Goal: Information Seeking & Learning: Find specific page/section

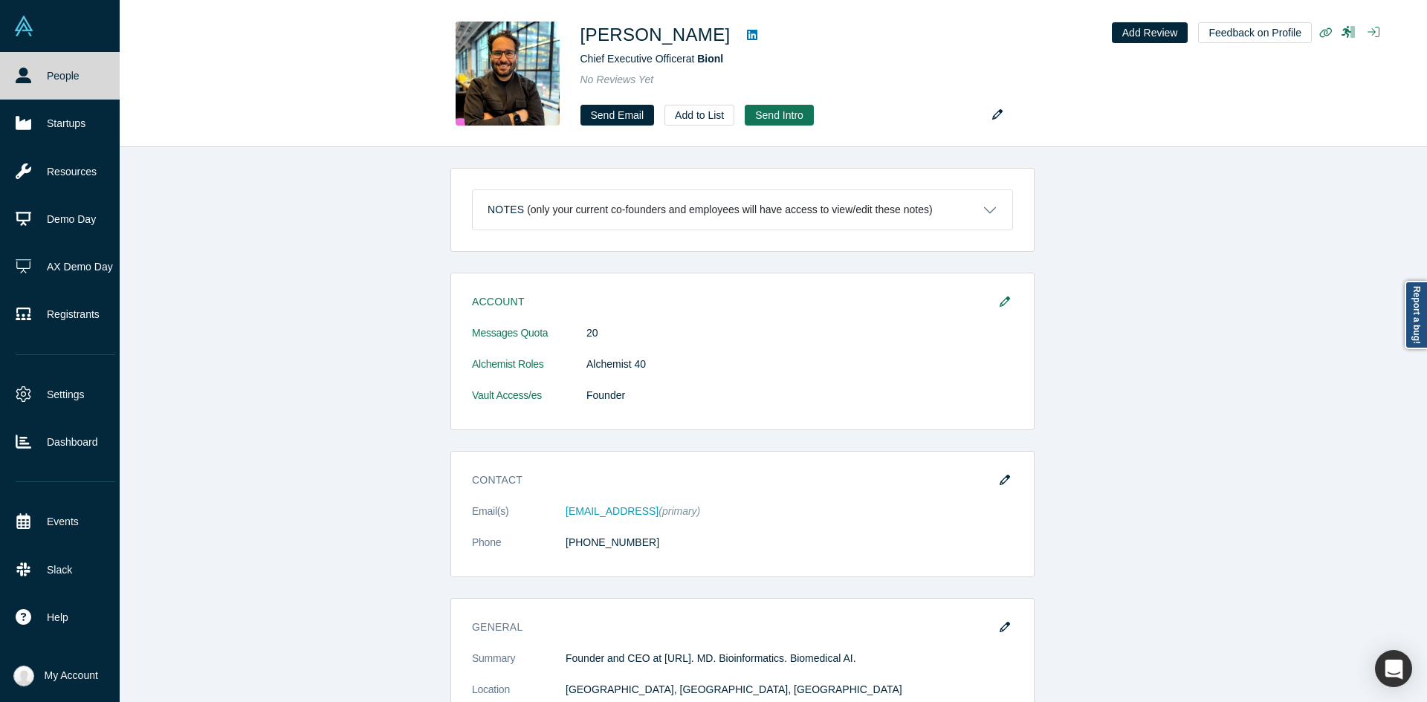
click at [8, 68] on link "People" at bounding box center [65, 76] width 131 height 48
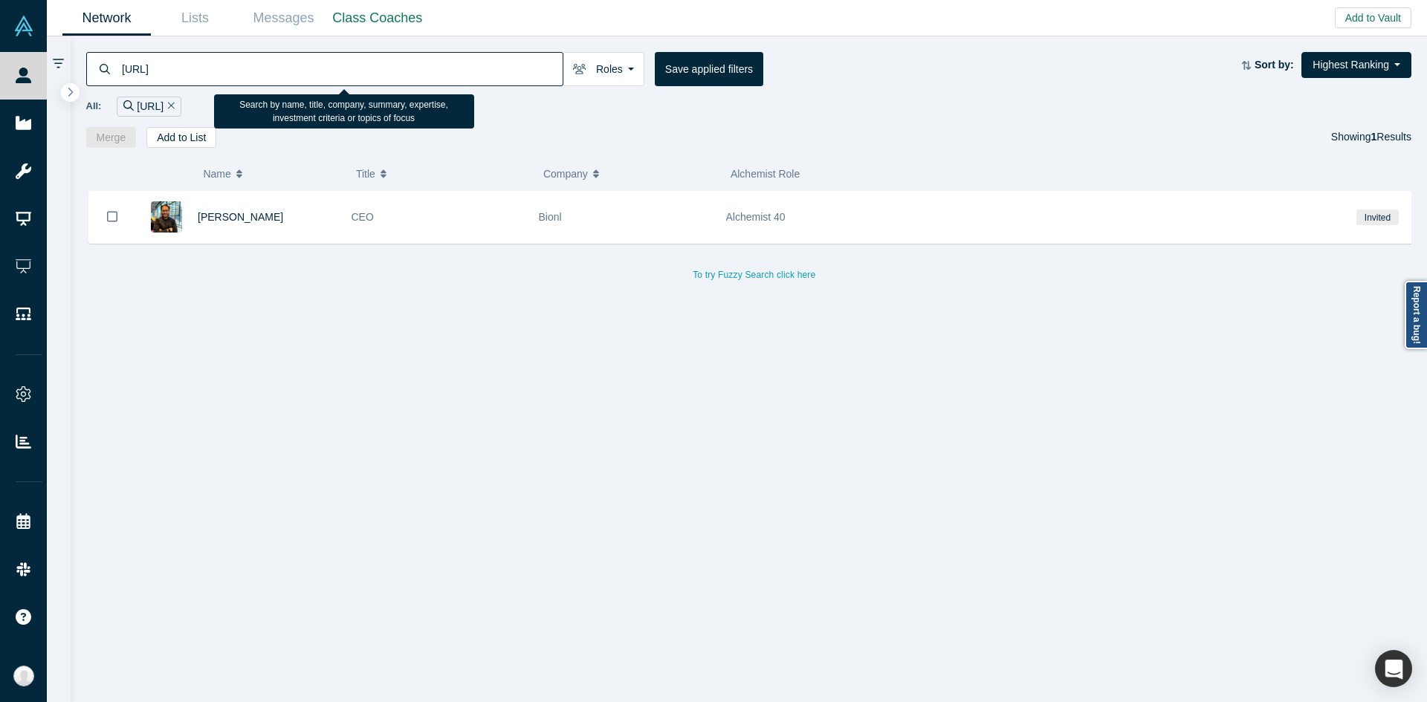
click at [396, 75] on input "[URL]" at bounding box center [341, 68] width 442 height 35
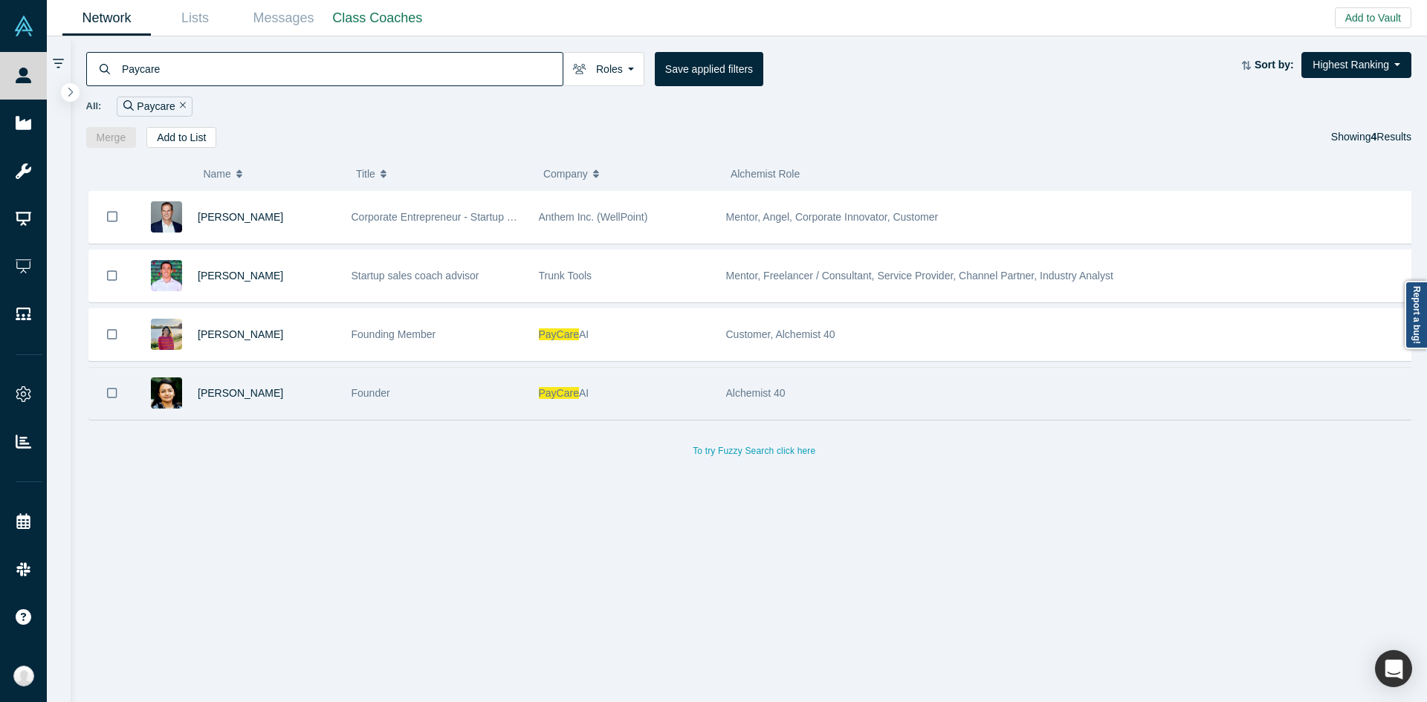
click at [444, 391] on div "Founder" at bounding box center [438, 393] width 172 height 51
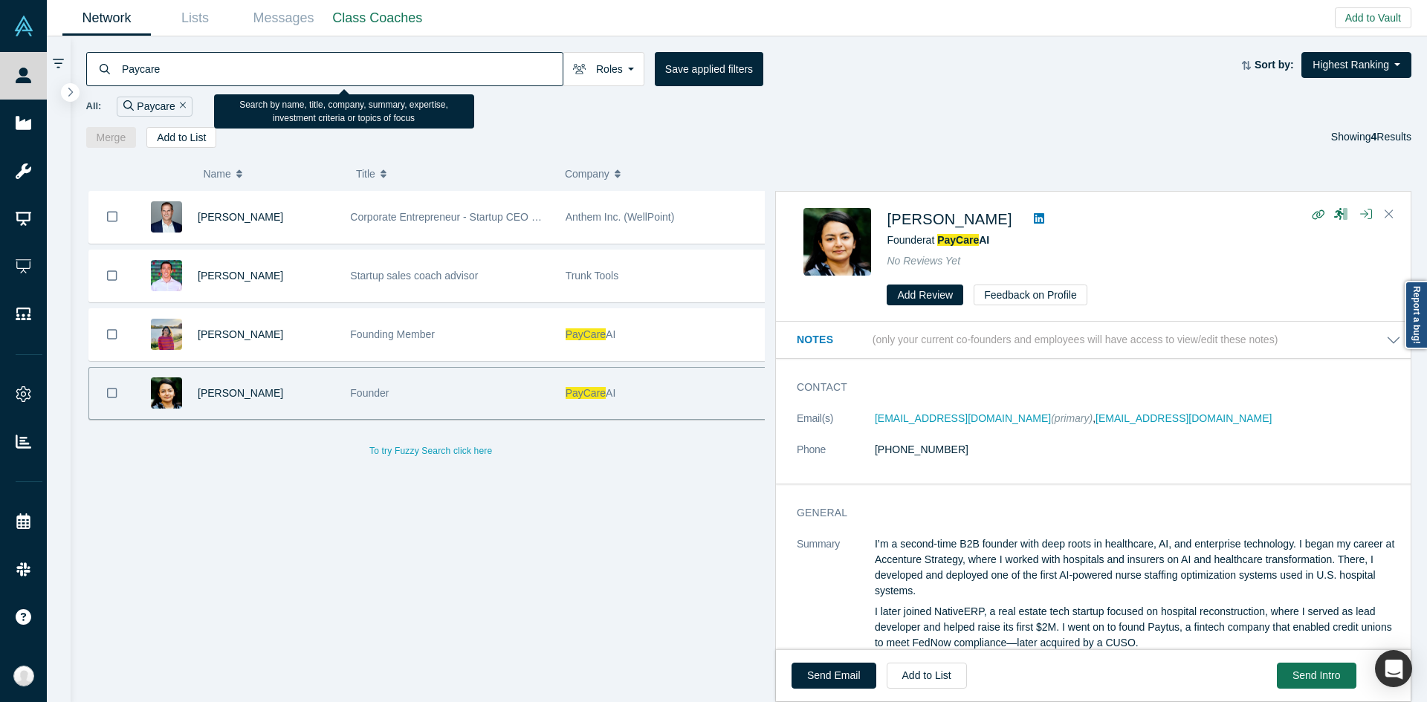
click at [444, 74] on input "Paycare" at bounding box center [341, 68] width 442 height 35
type input "Appshi"
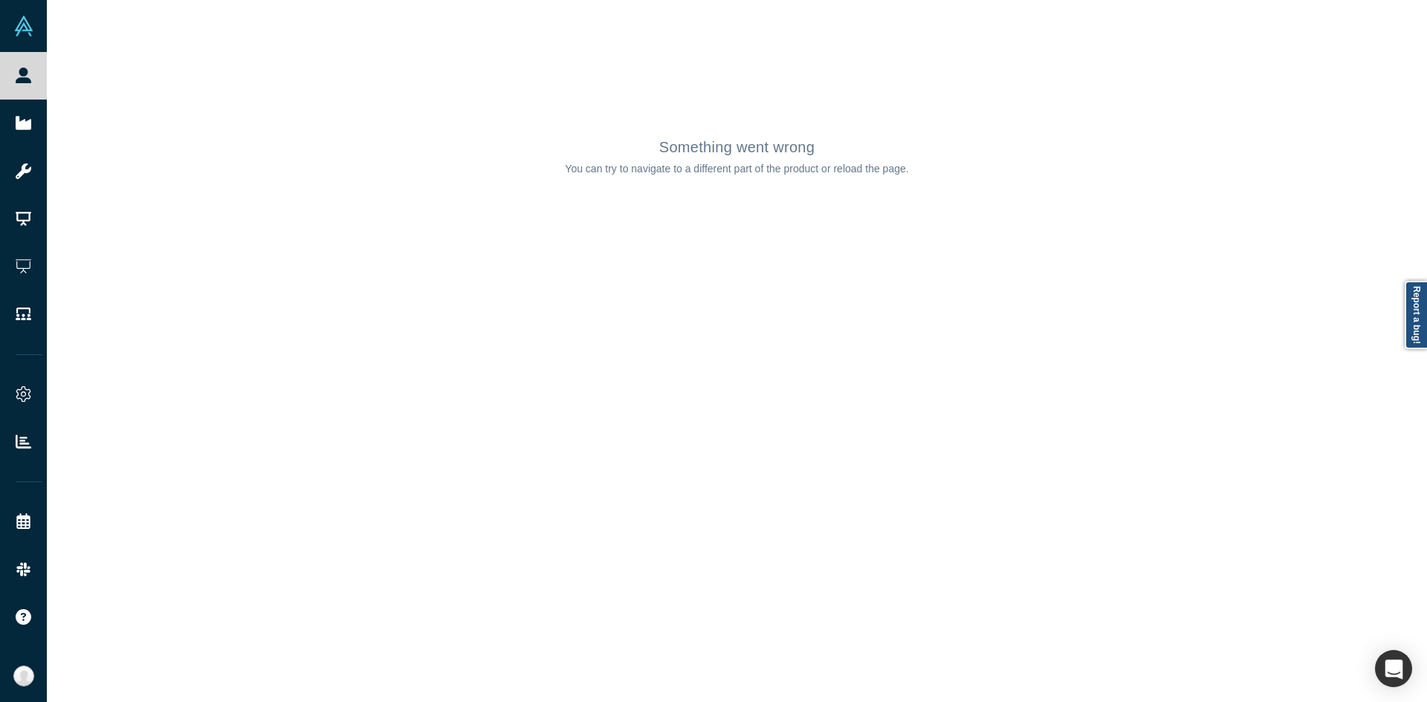
drag, startPoint x: 205, startPoint y: 316, endPoint x: 181, endPoint y: 282, distance: 42.1
click at [205, 316] on div "Something went wrong You can try to navigate to a different part of the product…" at bounding box center [737, 351] width 1380 height 702
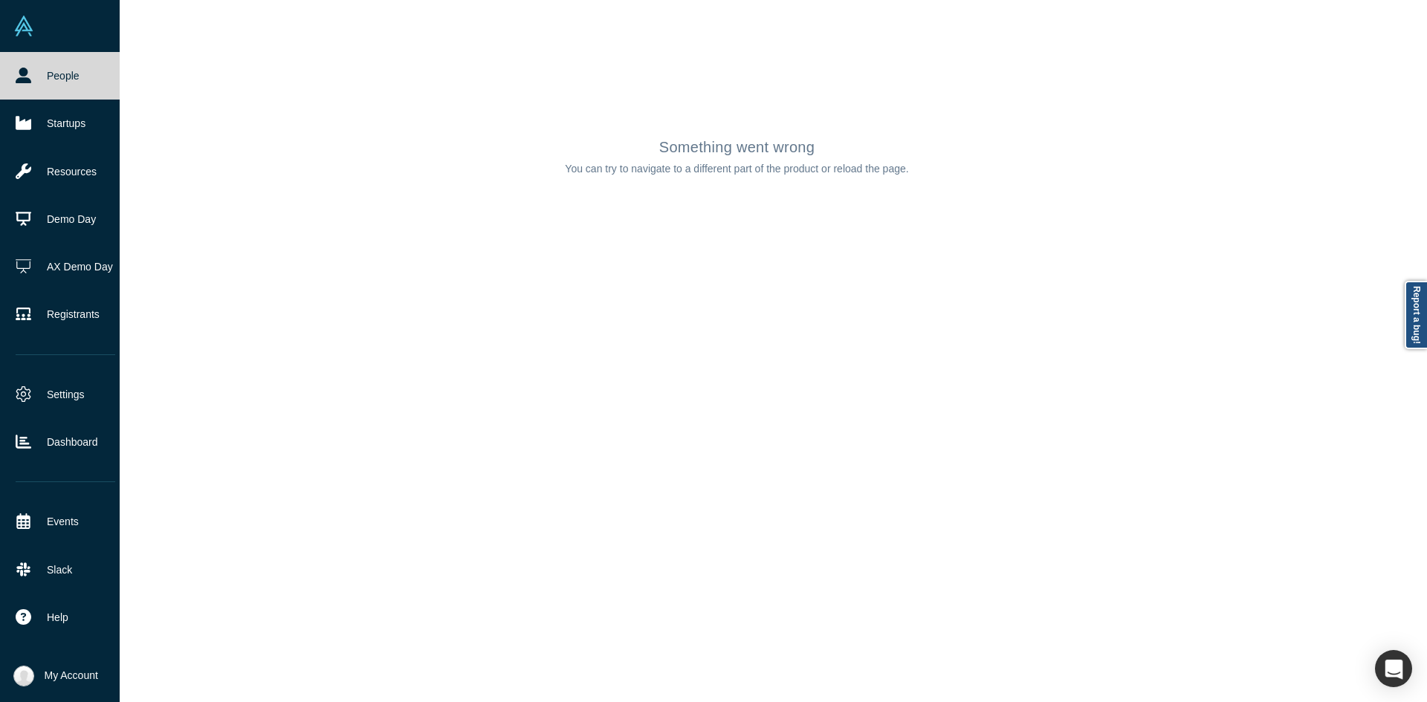
click at [22, 74] on icon at bounding box center [24, 76] width 16 height 16
click at [34, 74] on link "People" at bounding box center [65, 76] width 131 height 48
click at [65, 82] on link "People" at bounding box center [65, 76] width 131 height 48
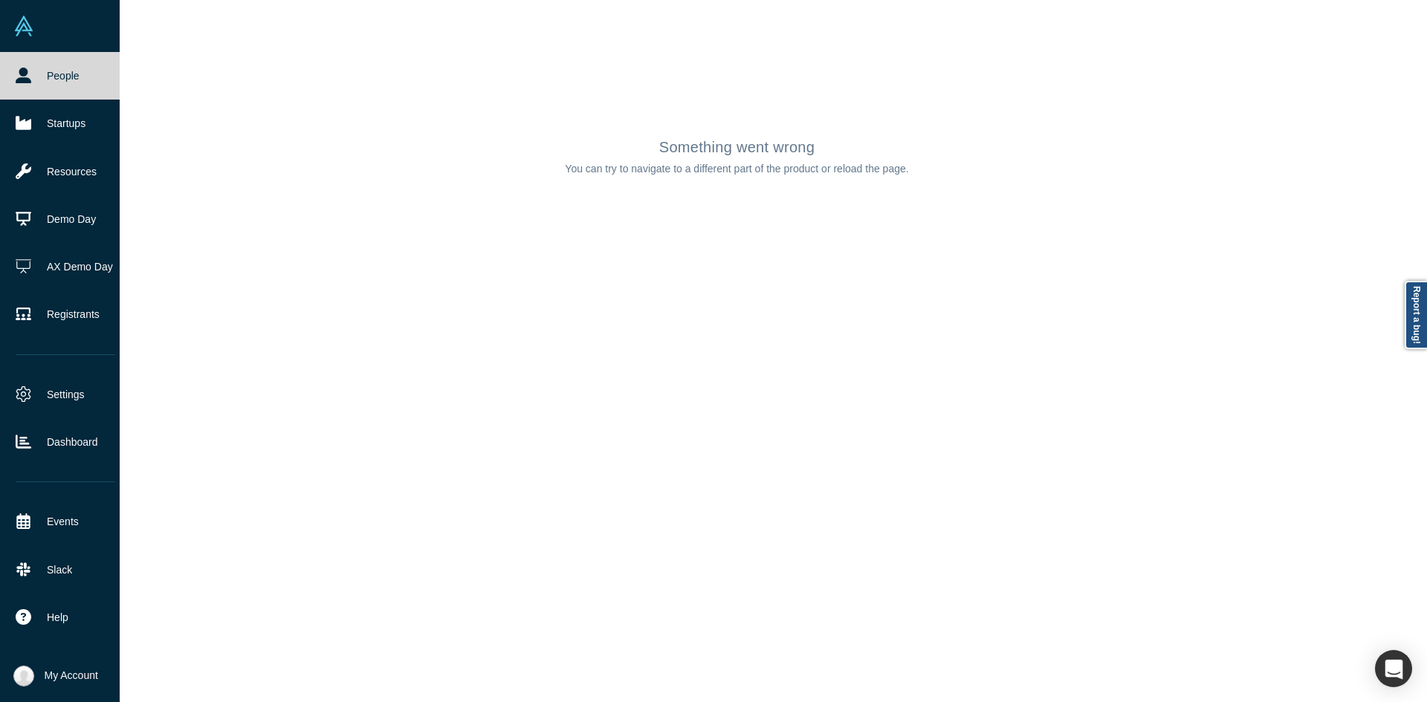
click at [65, 82] on link "People" at bounding box center [65, 76] width 131 height 48
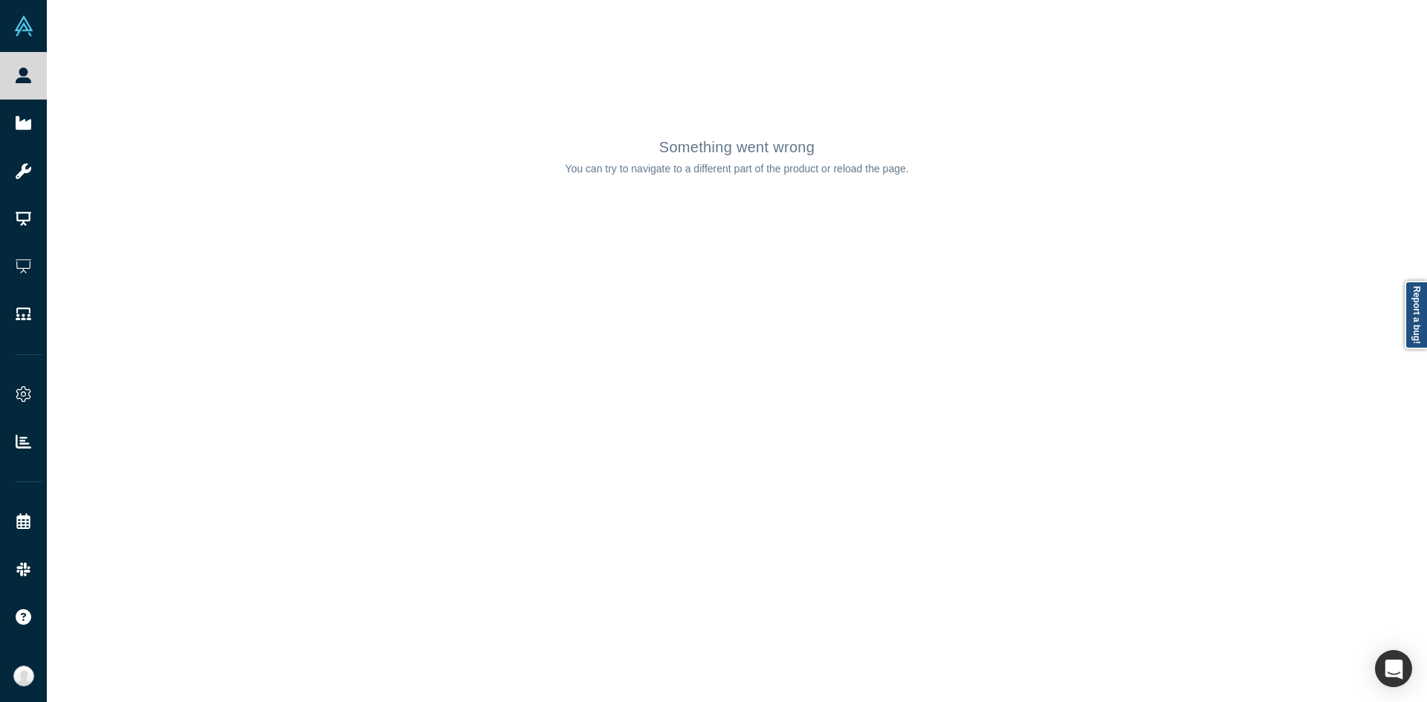
drag, startPoint x: 65, startPoint y: 82, endPoint x: 285, endPoint y: -9, distance: 238.0
click at [285, 0] on html "People Startups Resources Demo Day AX Demo Day Registrants Settings Dashboard E…" at bounding box center [713, 351] width 1427 height 702
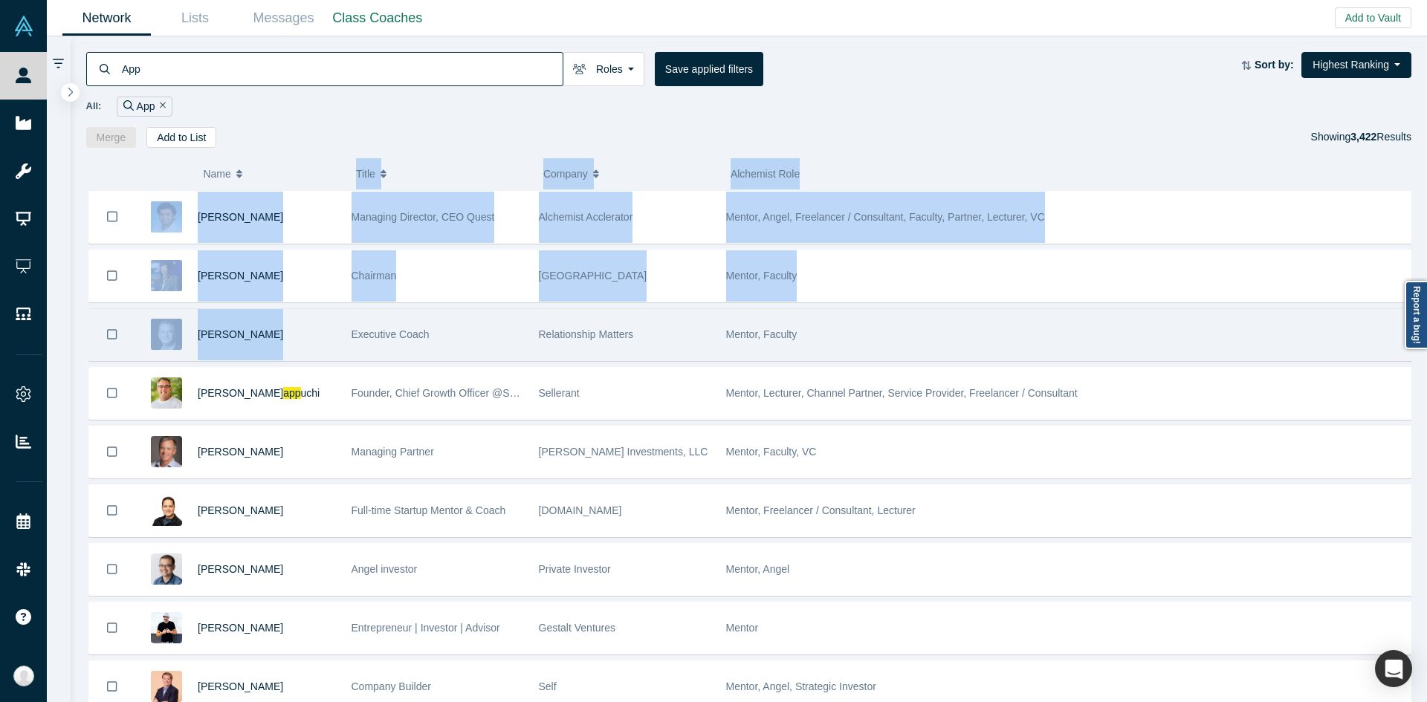
drag, startPoint x: 317, startPoint y: 155, endPoint x: 290, endPoint y: 314, distance: 161.4
click at [290, 314] on div "( 0 ) Name Title Company Alchemist Role [PERSON_NAME] Managing Director, CEO Qu…" at bounding box center [749, 425] width 1357 height 555
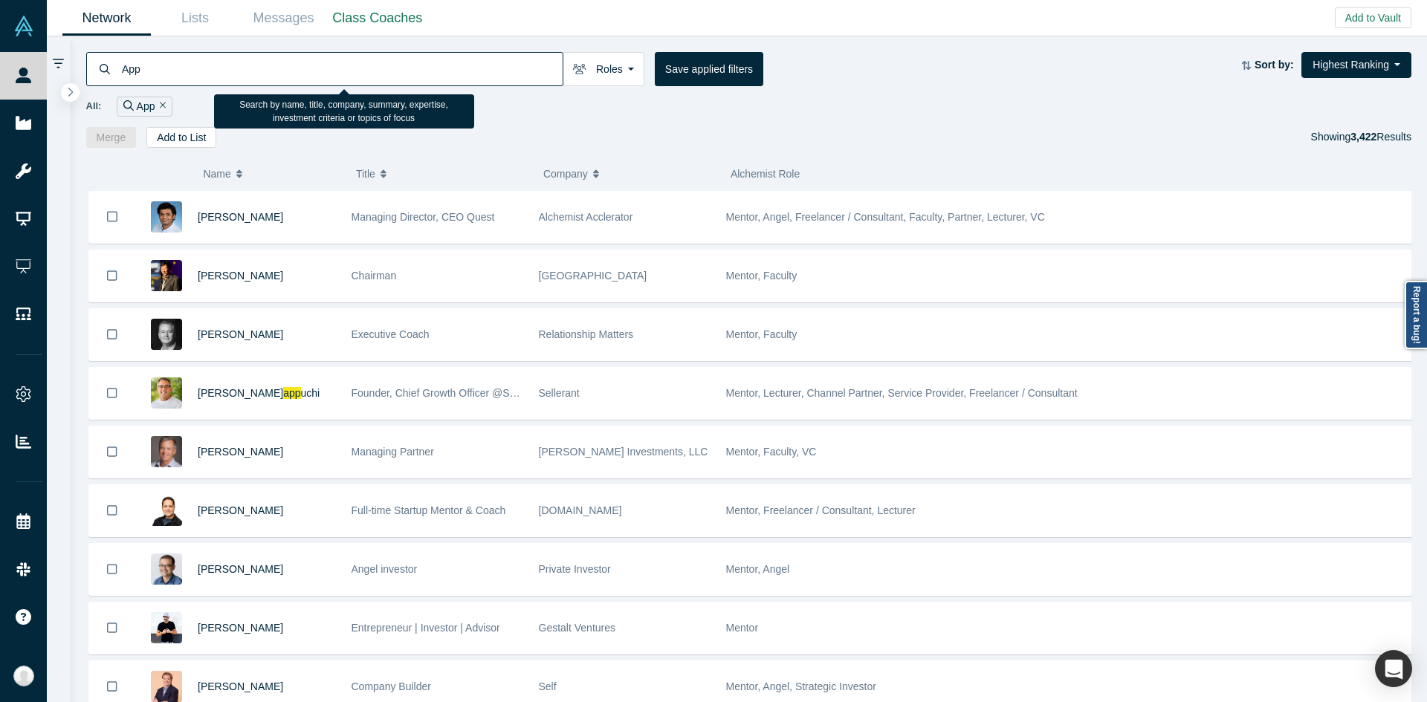
click at [268, 79] on input "App" at bounding box center [341, 68] width 442 height 35
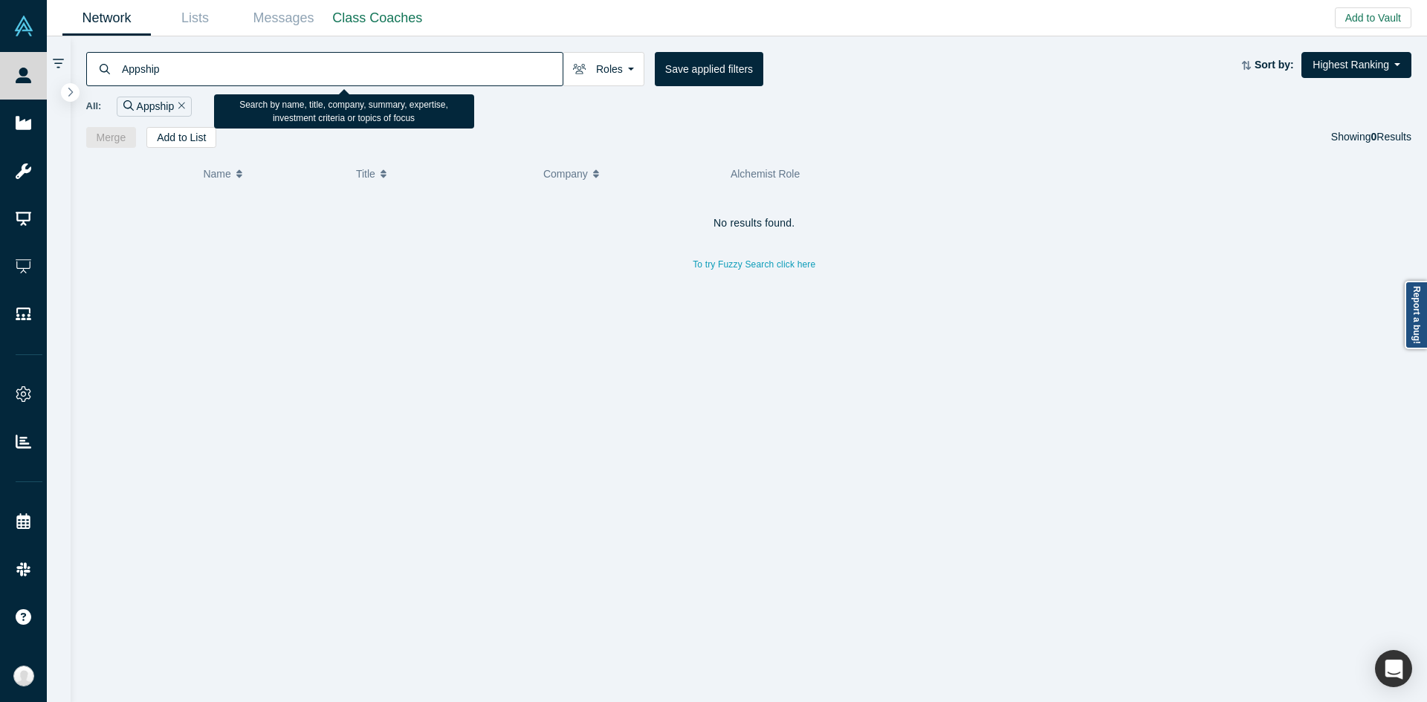
click at [263, 79] on input "Appship" at bounding box center [341, 68] width 442 height 35
click at [181, 83] on input "Appship" at bounding box center [341, 68] width 442 height 35
type input "infi"
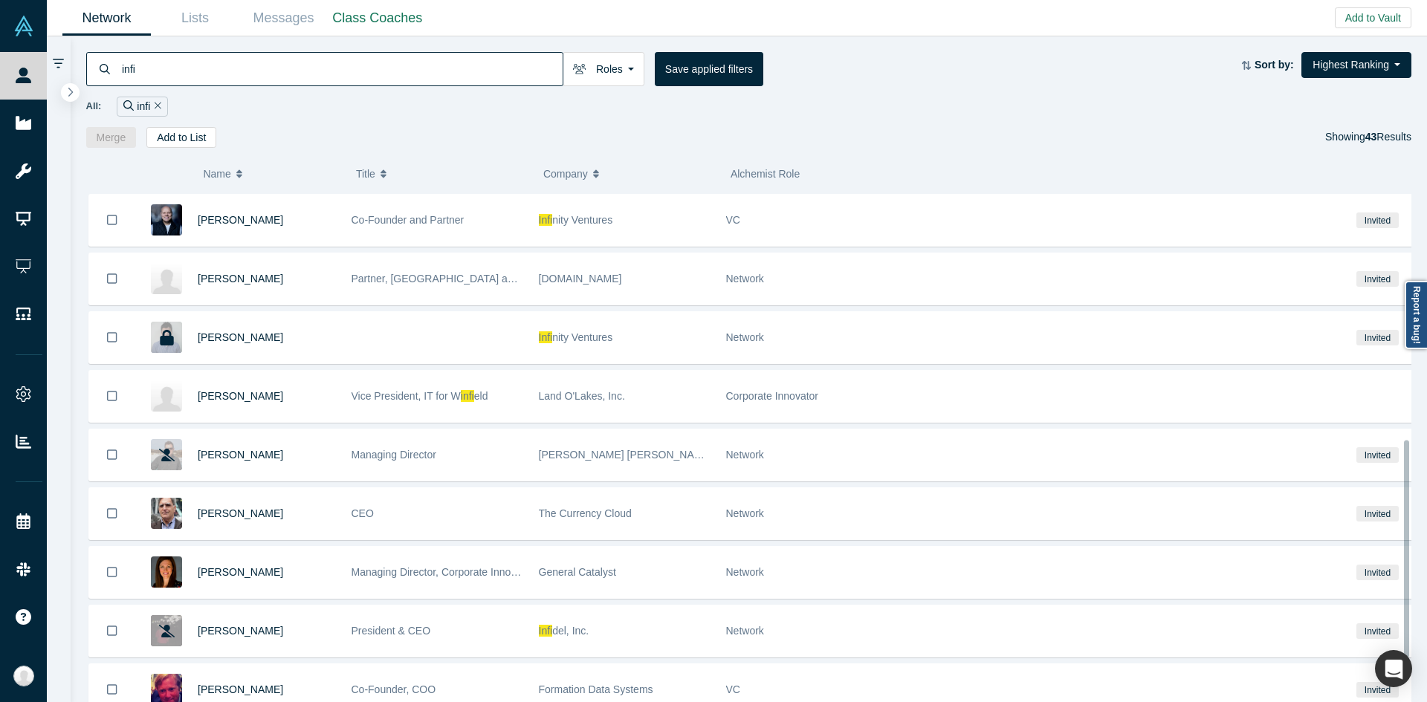
scroll to position [585, 0]
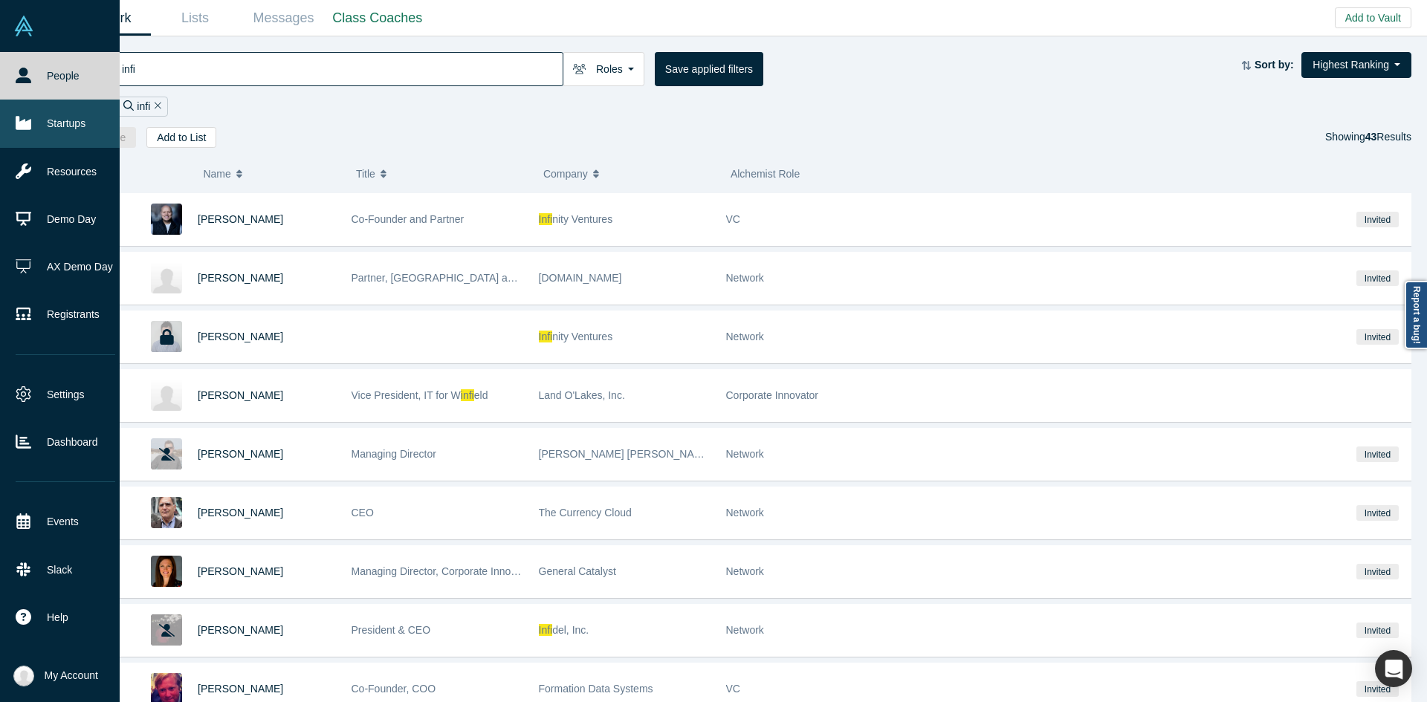
click at [43, 138] on link "Startups" at bounding box center [65, 124] width 131 height 48
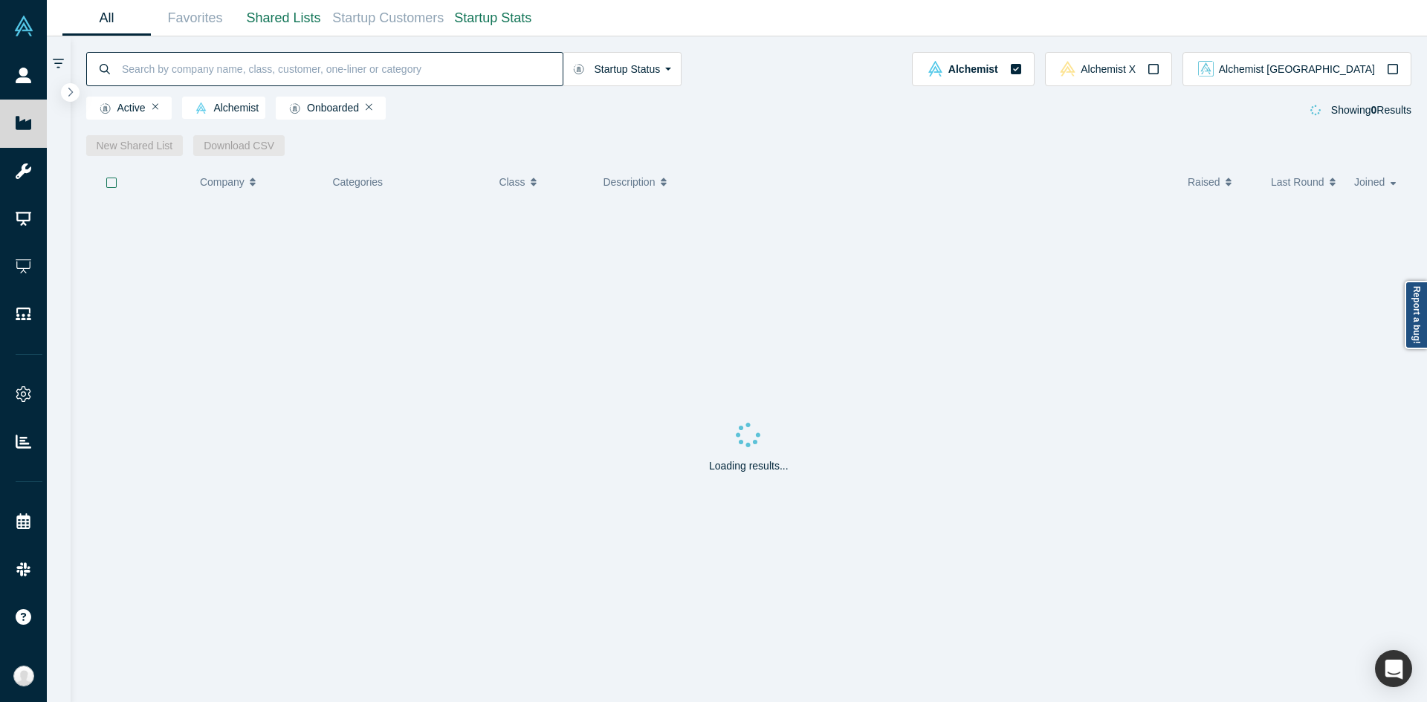
click at [230, 78] on input at bounding box center [341, 68] width 442 height 35
type input "Infi"
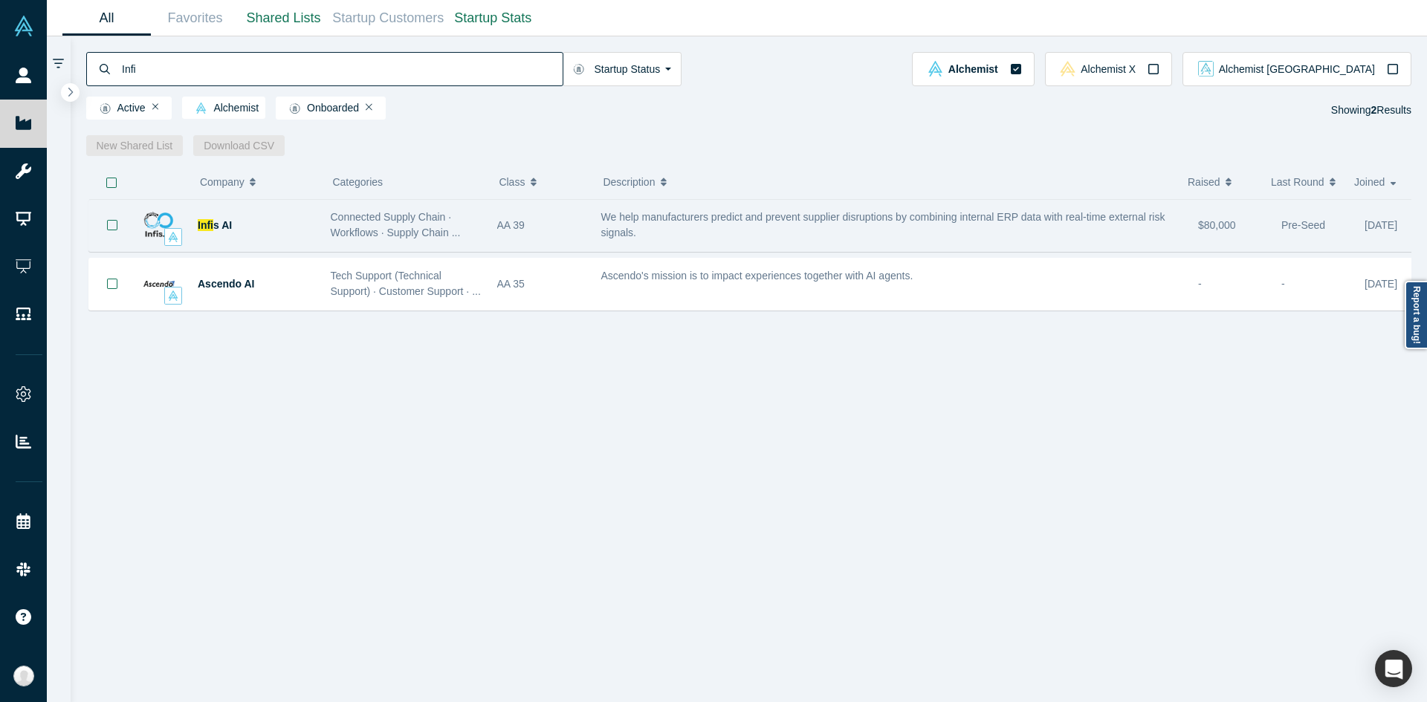
click at [281, 227] on div "Infi s AI" at bounding box center [256, 225] width 117 height 51
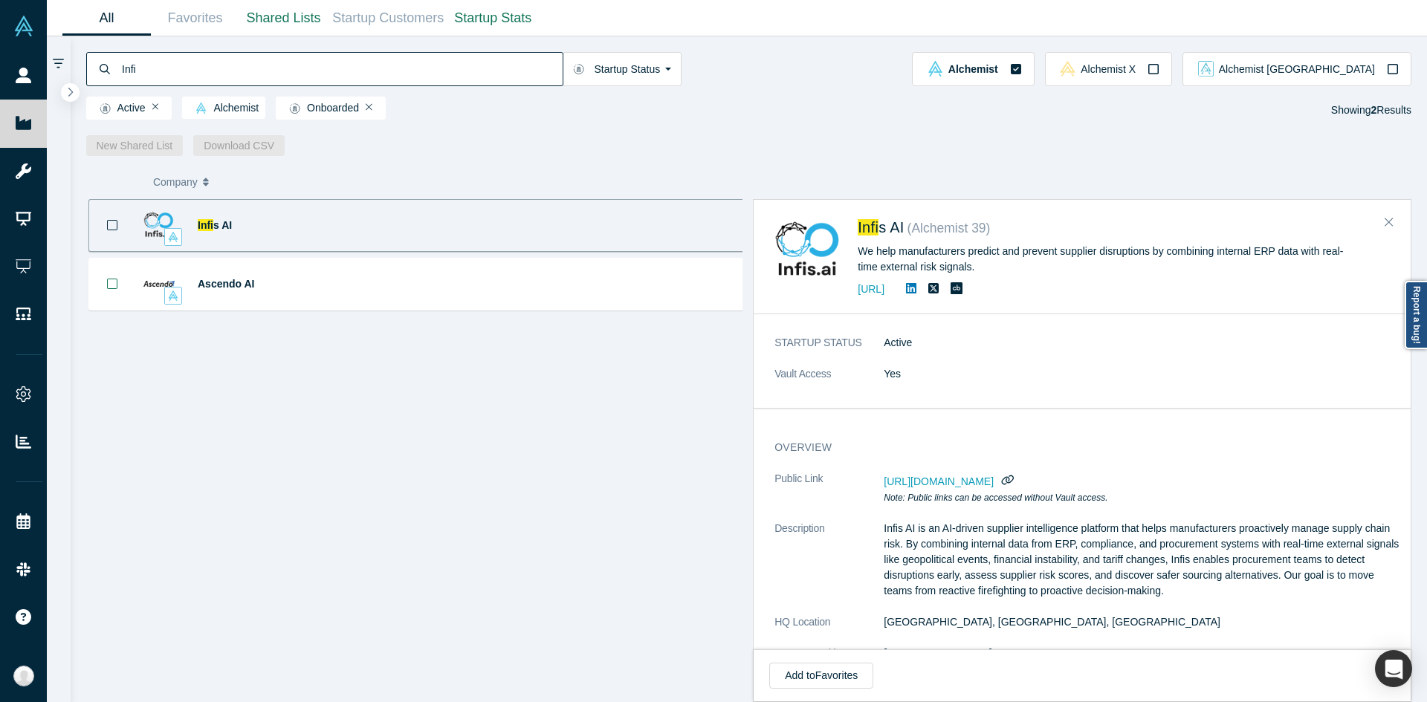
click at [281, 227] on div "Infi s AI" at bounding box center [256, 225] width 117 height 51
click at [1003, 459] on div "overview Public Link [URL][DOMAIN_NAME] Note: Public links can be accessed with…" at bounding box center [1088, 637] width 668 height 414
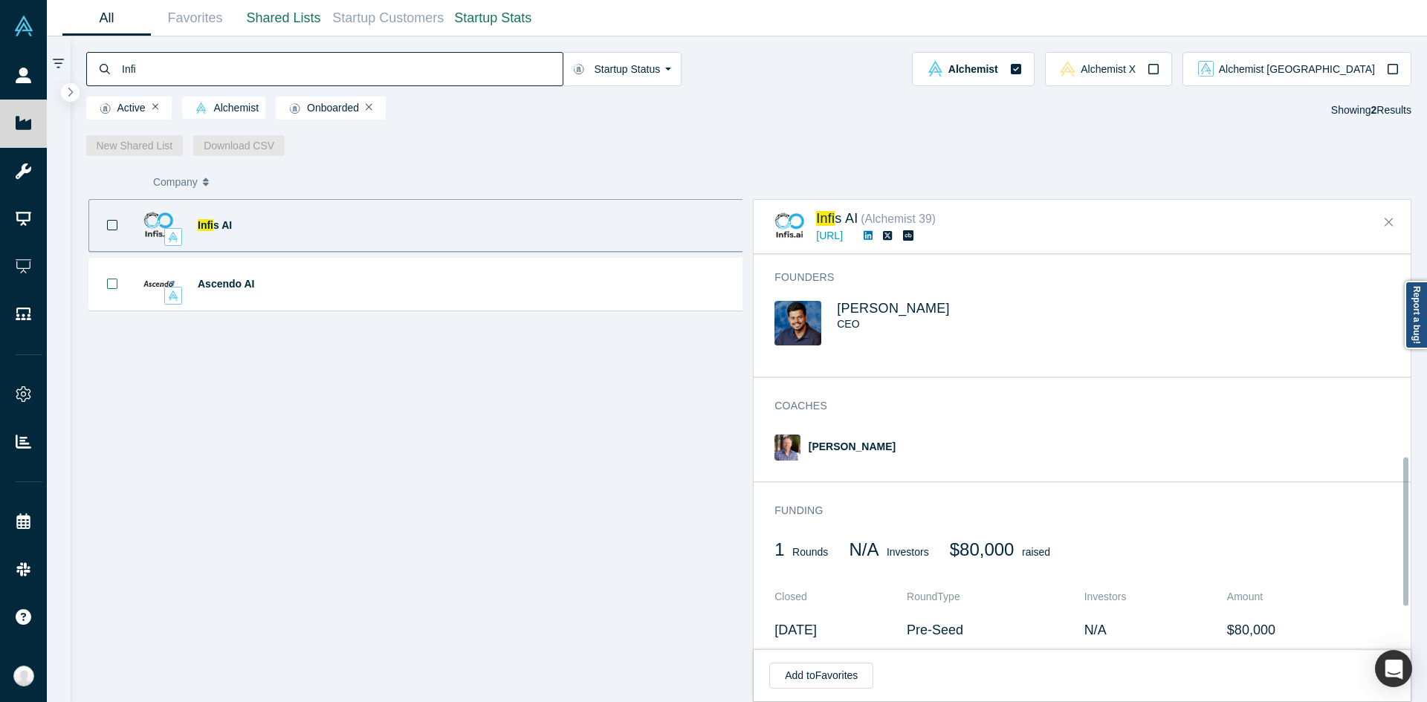
scroll to position [536, 0]
click at [890, 314] on span "[PERSON_NAME]" at bounding box center [893, 307] width 113 height 15
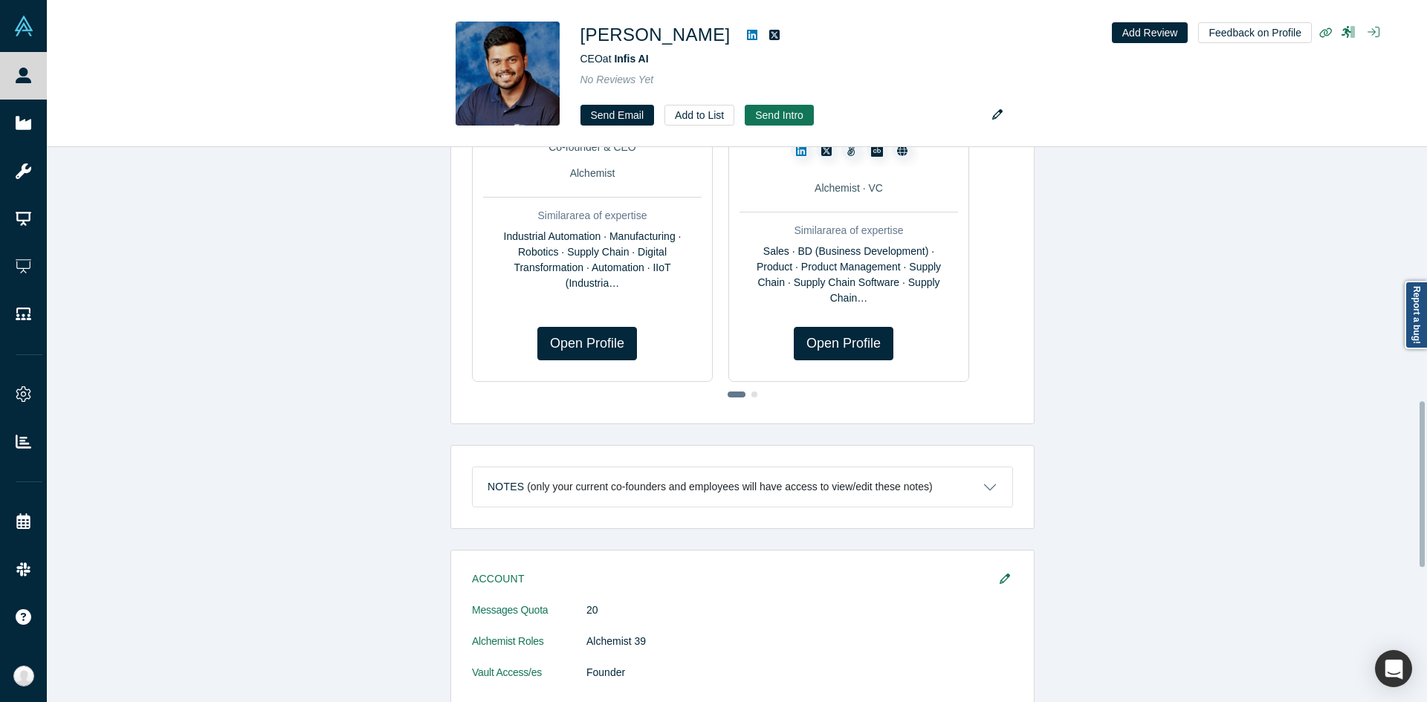
scroll to position [848, 0]
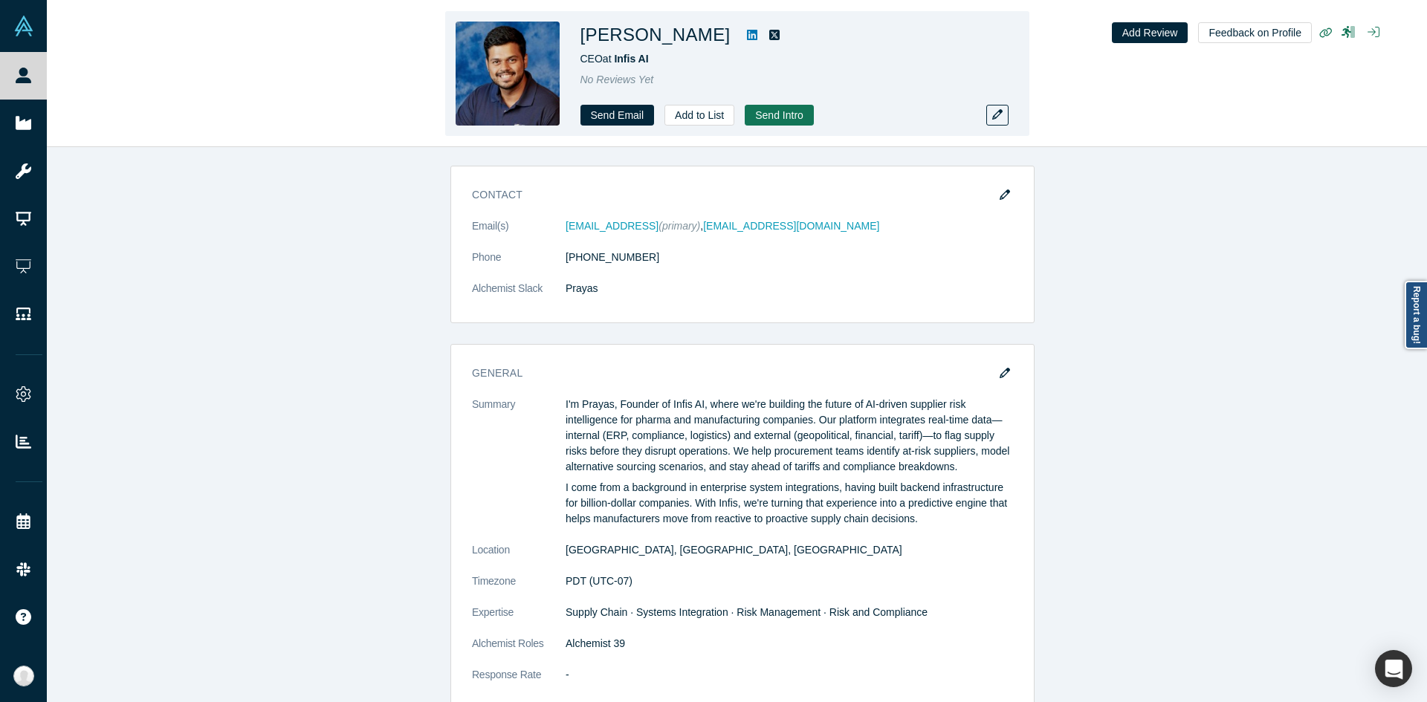
click at [598, 29] on h1 "[PERSON_NAME]" at bounding box center [656, 35] width 150 height 27
copy h1 "Prayas"
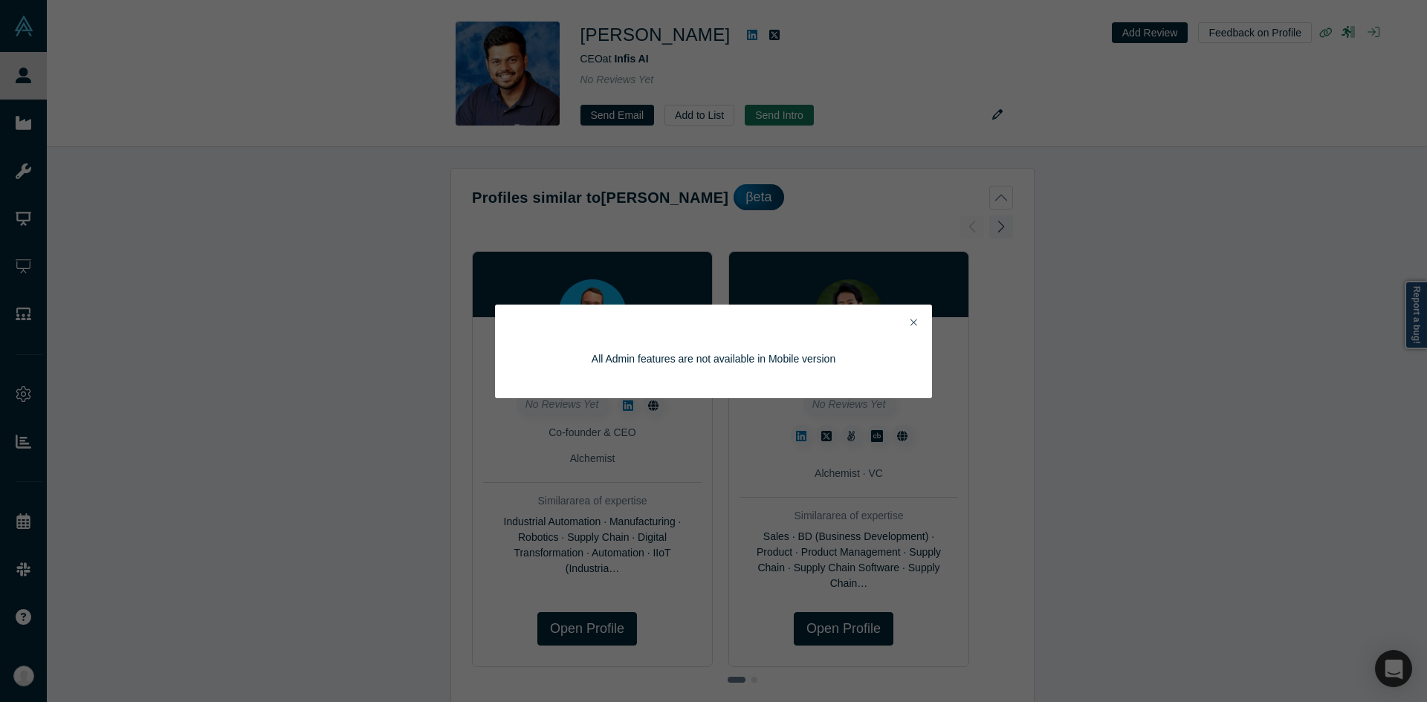
click at [914, 327] on icon "Close" at bounding box center [914, 322] width 7 height 10
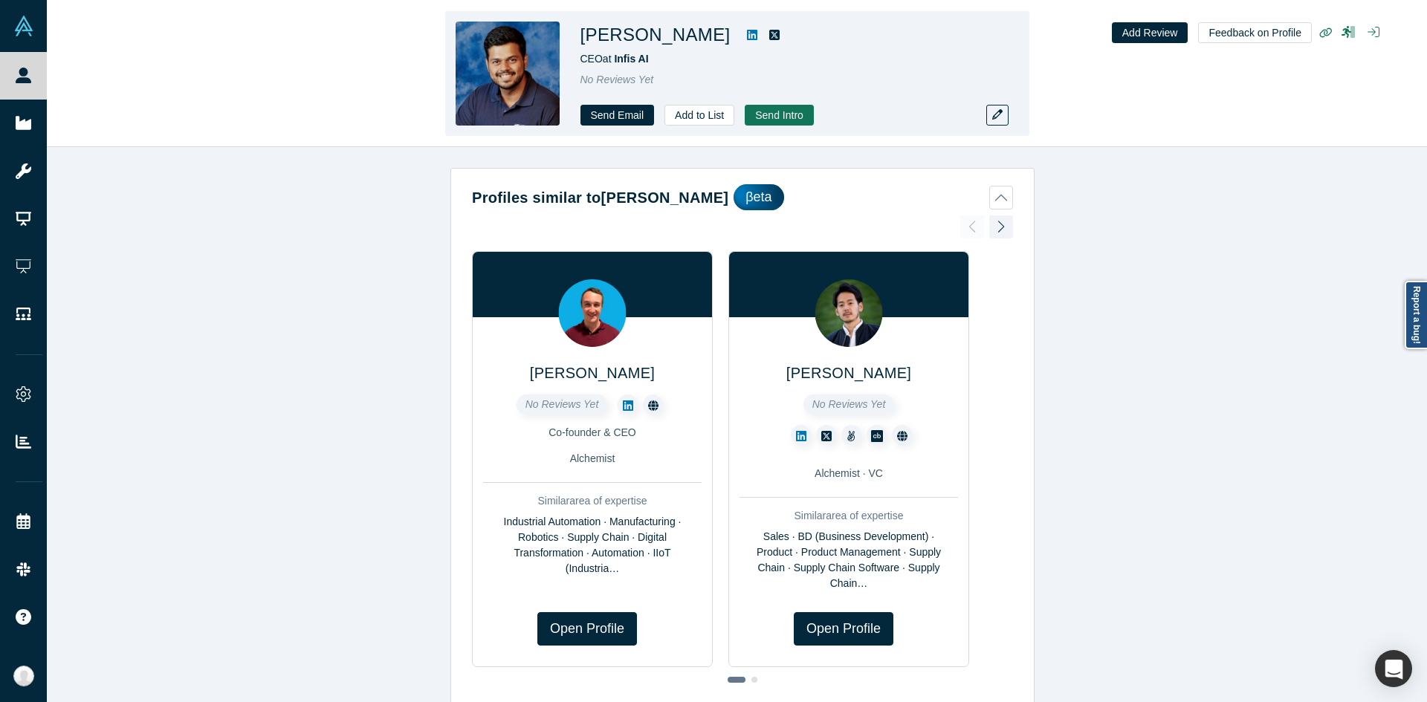
click at [657, 36] on h1 "[PERSON_NAME]" at bounding box center [656, 35] width 150 height 27
copy h1 "Tiwari"
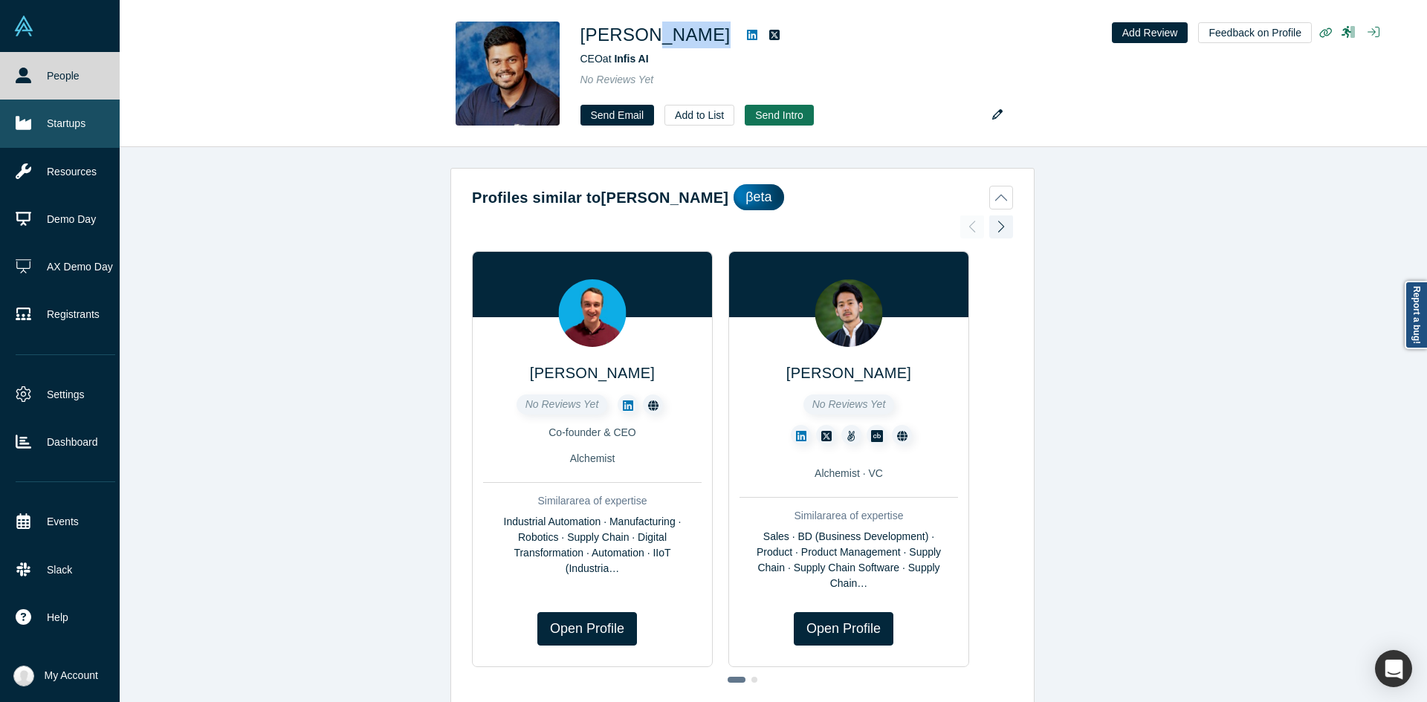
click at [27, 120] on icon at bounding box center [24, 123] width 16 height 16
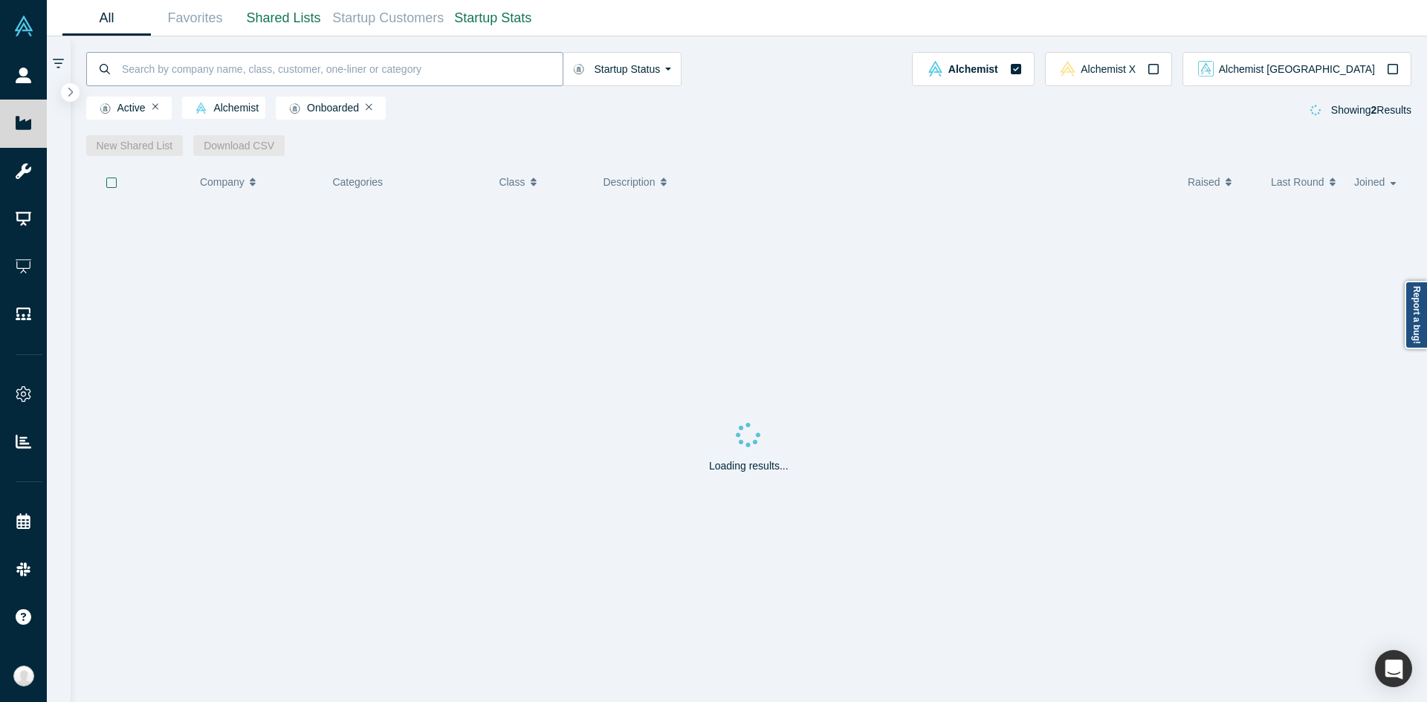
paste input "Pairity"
click at [213, 75] on input "Pairity" at bounding box center [341, 68] width 442 height 35
type input "Pairity"
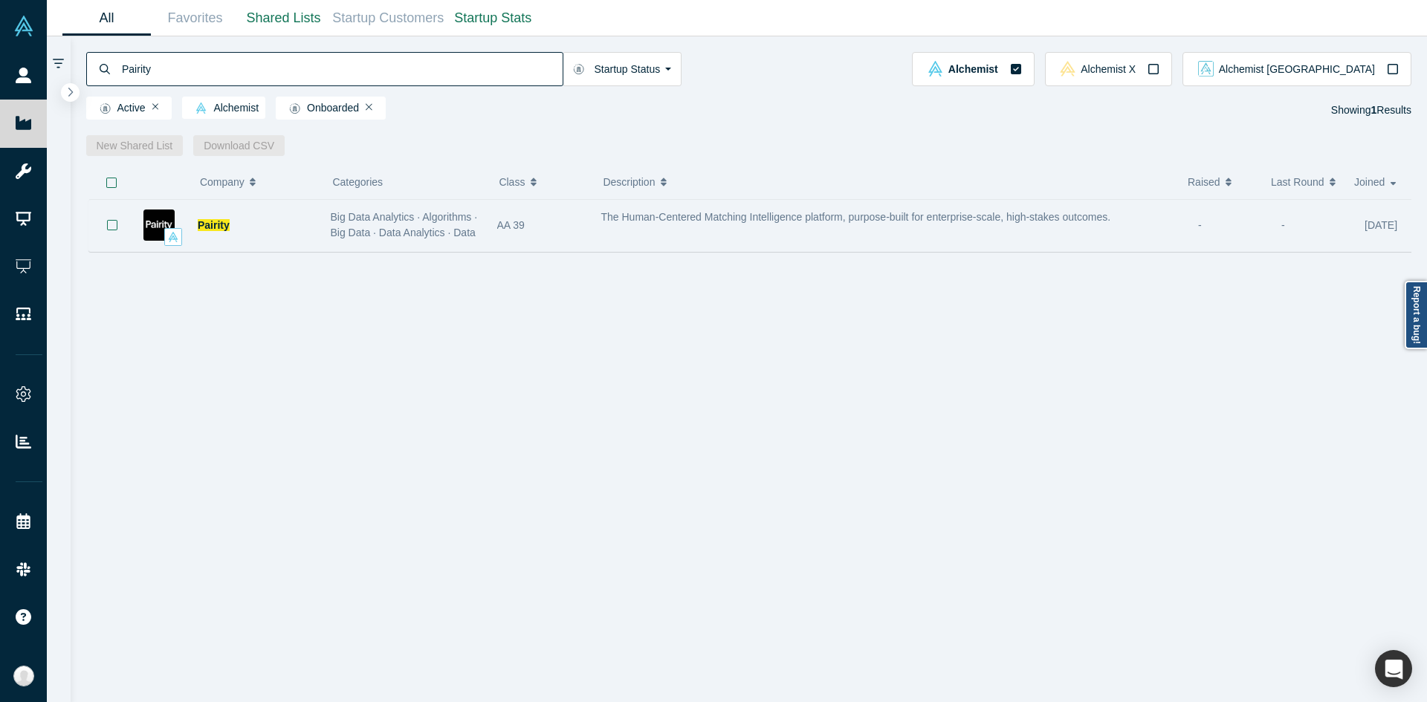
click at [372, 216] on span "Big Data Analytics · Algorithms · Big Data · Data Analytics · Data ..." at bounding box center [404, 232] width 147 height 43
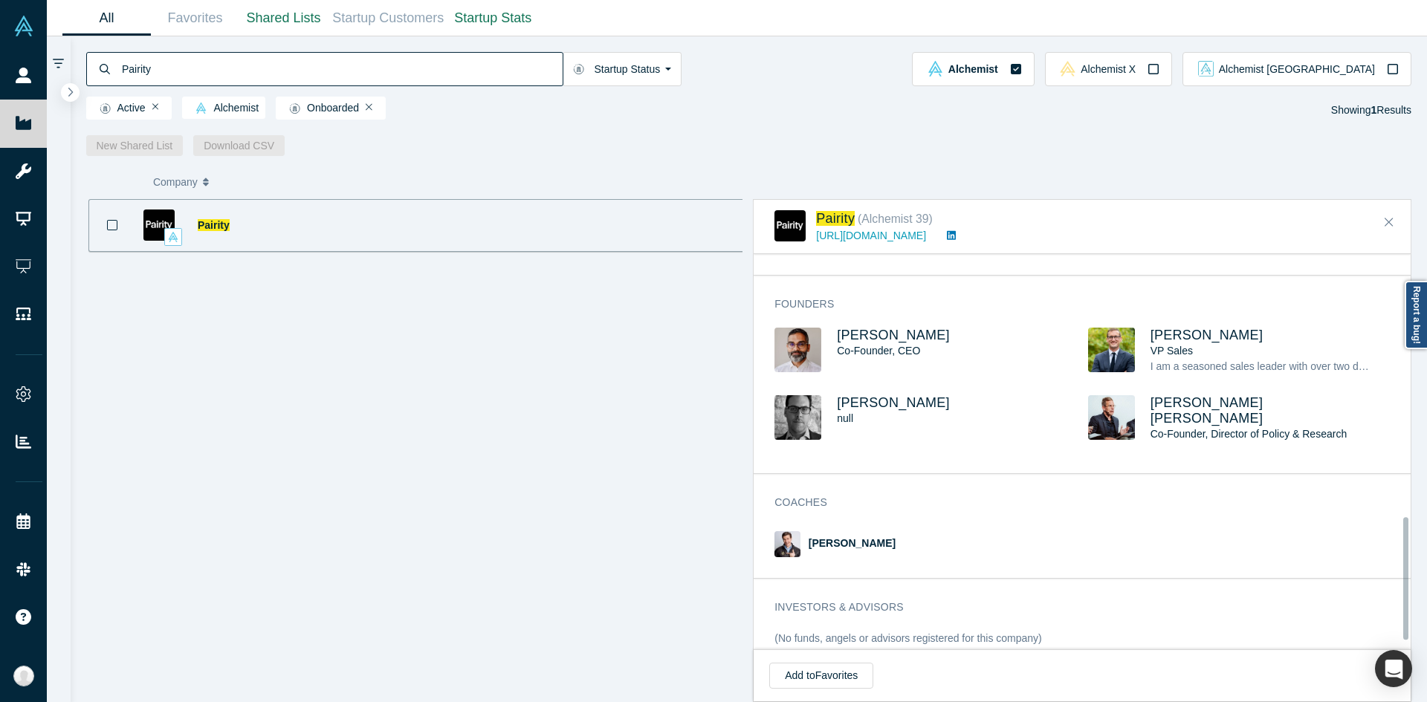
scroll to position [847, 0]
click at [896, 333] on span "[PERSON_NAME]" at bounding box center [893, 335] width 113 height 15
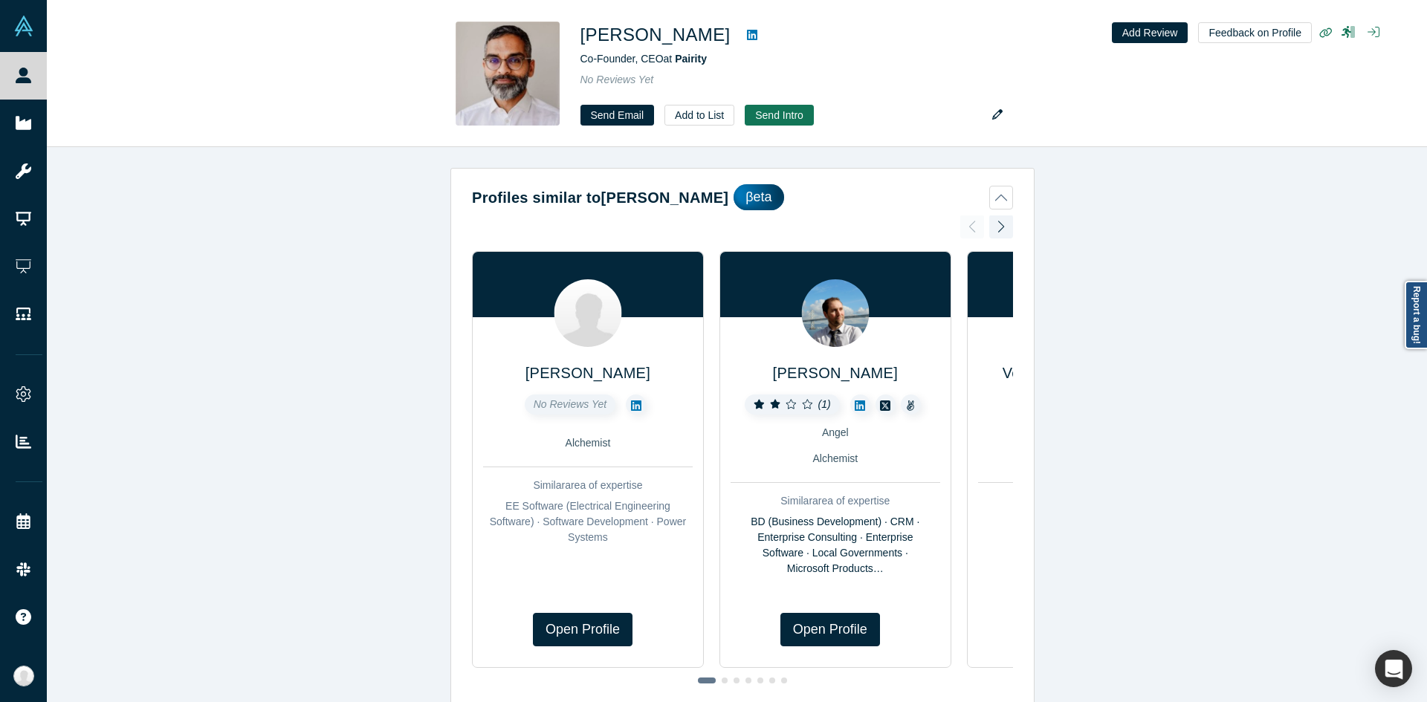
drag, startPoint x: 625, startPoint y: 419, endPoint x: 442, endPoint y: 464, distance: 188.2
click at [442, 464] on div "Profiles similar to [PERSON_NAME] βeta Erk Dursun No Reviews Yet Alchemist Simi…" at bounding box center [742, 430] width 1391 height 566
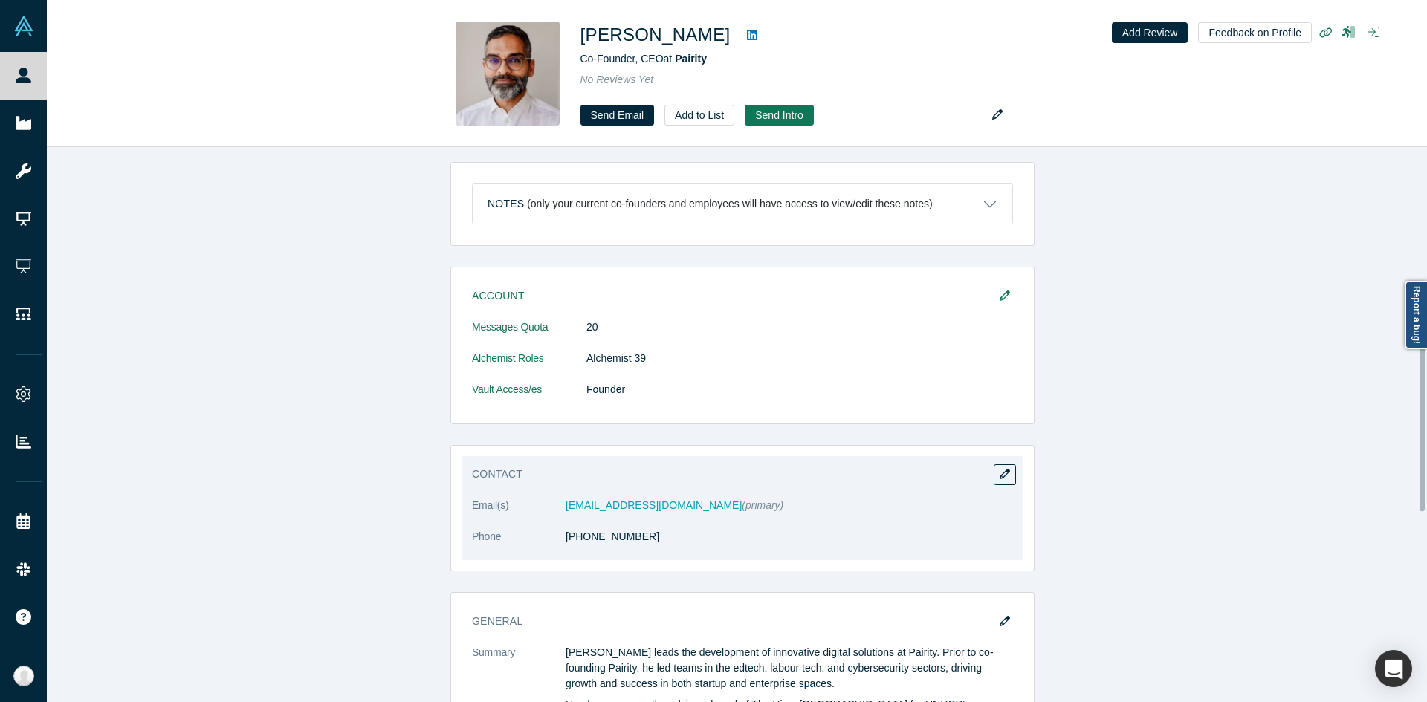
scroll to position [570, 0]
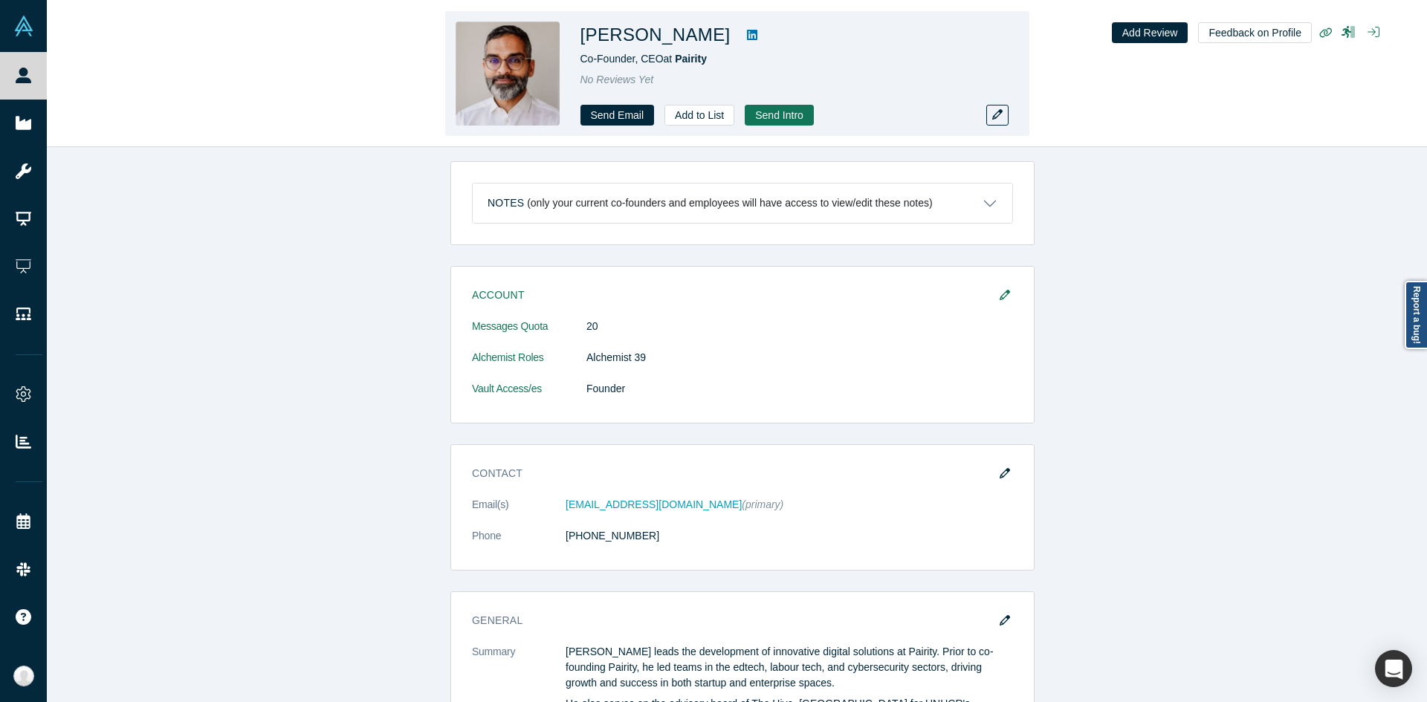
click at [670, 47] on h1 "[PERSON_NAME]" at bounding box center [656, 35] width 150 height 27
copy h1 "Bhardwaj"
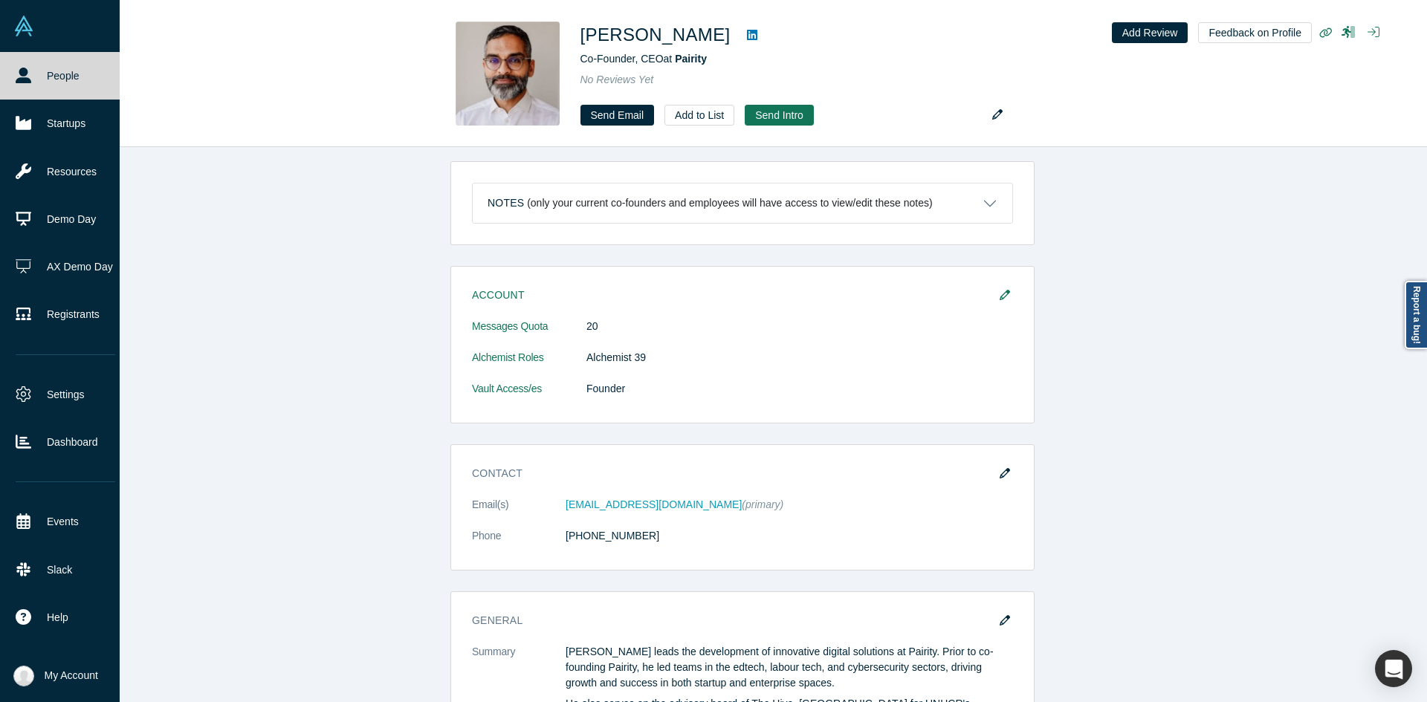
click at [25, 92] on link "People" at bounding box center [65, 76] width 131 height 48
